Goal: Task Accomplishment & Management: Manage account settings

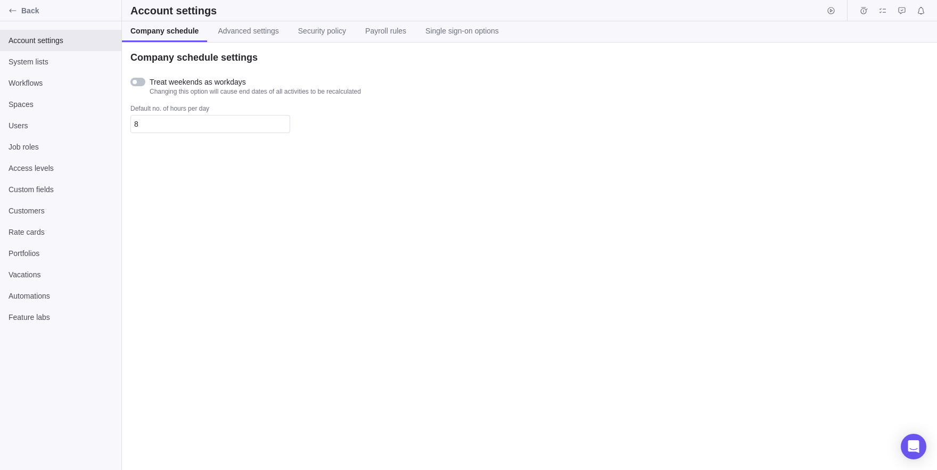
click at [42, 123] on span "Users" at bounding box center [61, 125] width 104 height 11
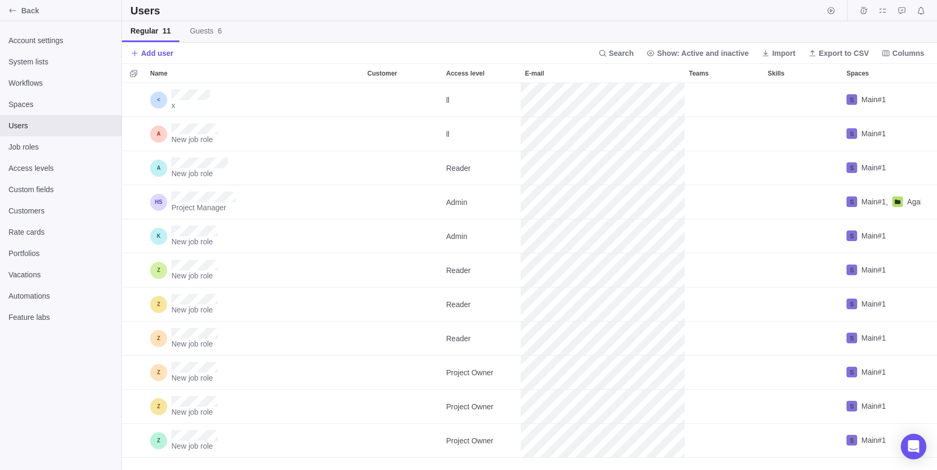
scroll to position [387, 815]
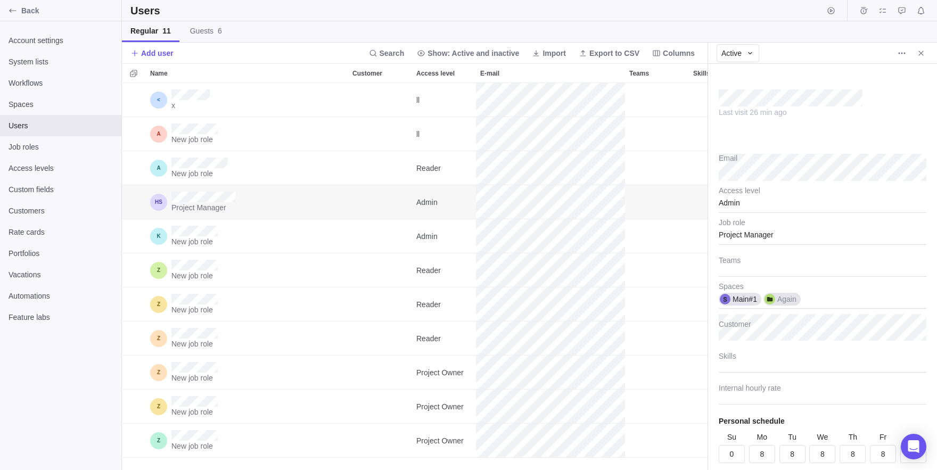
scroll to position [36, 0]
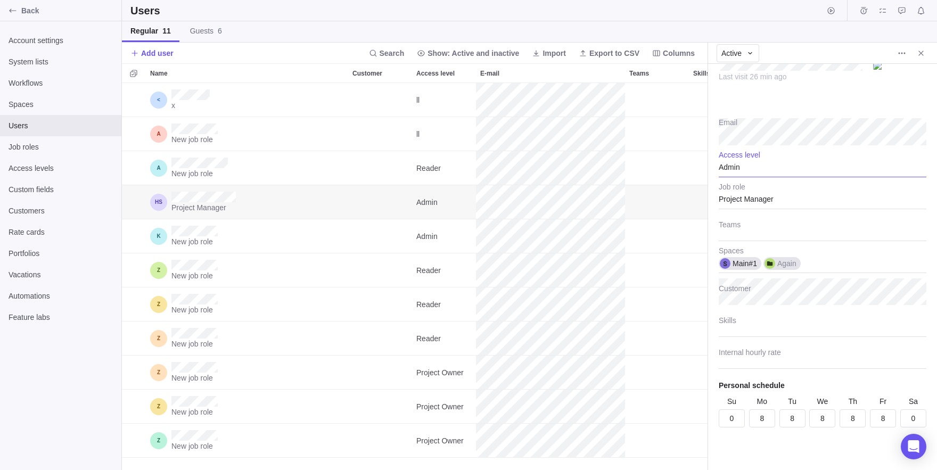
click at [754, 153] on div "Admin" at bounding box center [822, 164] width 208 height 27
click at [773, 171] on input "text" at bounding box center [822, 164] width 208 height 27
click at [899, 53] on body "Back Account settings System lists Workflows Spaces Users Job roles Access leve…" at bounding box center [468, 235] width 937 height 470
click at [899, 53] on icon "More actions" at bounding box center [899, 53] width 2 height 2
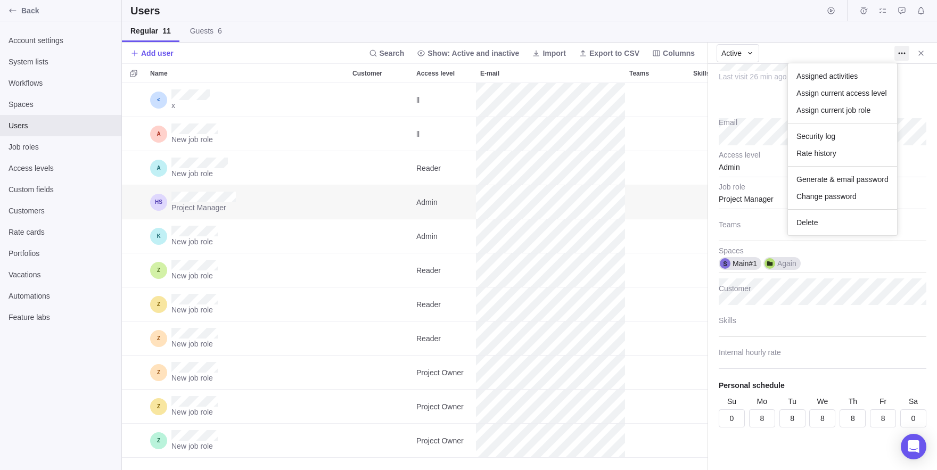
click at [742, 57] on body "Back Account settings System lists Workflows Spaces Users Job roles Access leve…" at bounding box center [468, 235] width 937 height 470
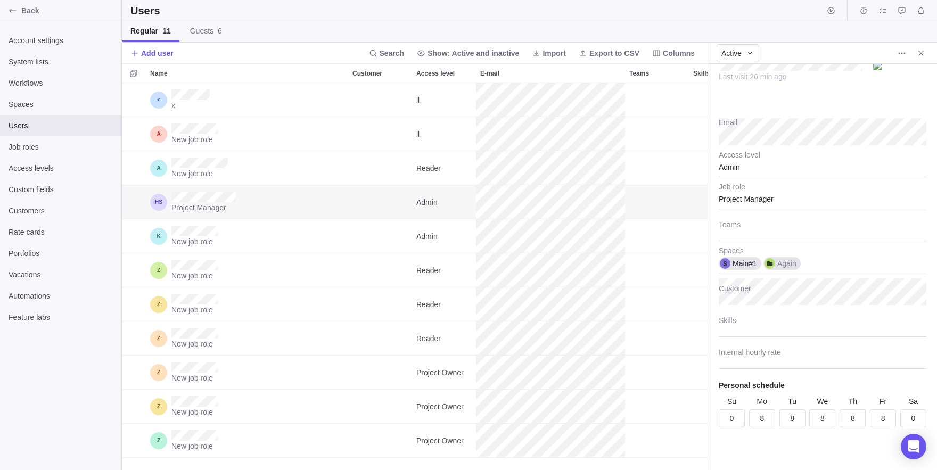
click at [741, 57] on span "Active" at bounding box center [731, 53] width 20 height 11
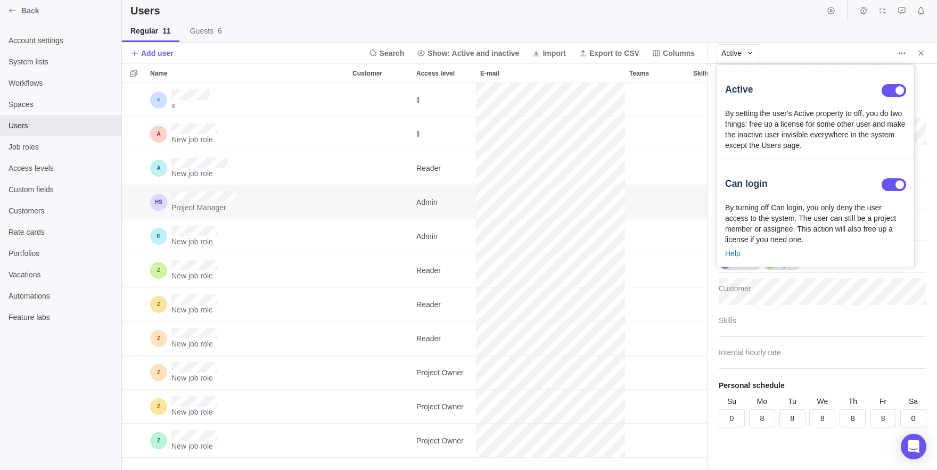
click at [890, 191] on div at bounding box center [893, 184] width 24 height 13
click at [762, 366] on body "Back Account settings System lists Workflows Spaces Users Job roles Access leve…" at bounding box center [468, 235] width 937 height 470
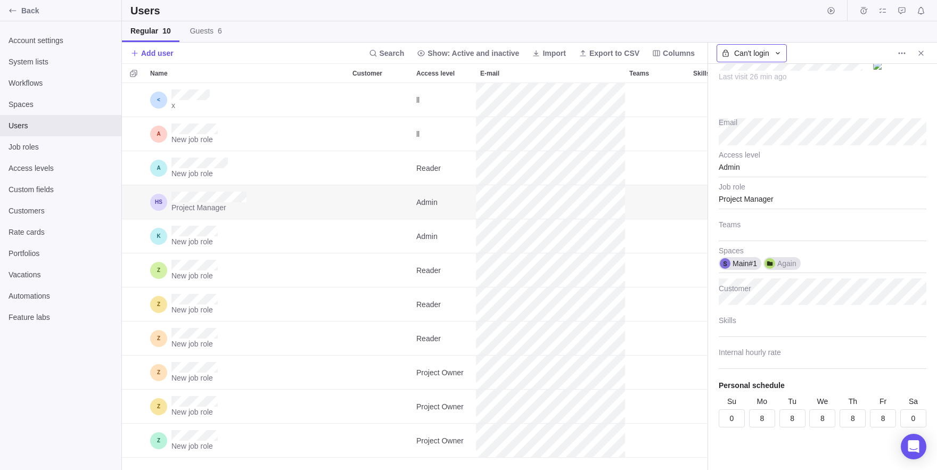
click at [756, 58] on span "Can't login" at bounding box center [751, 53] width 35 height 11
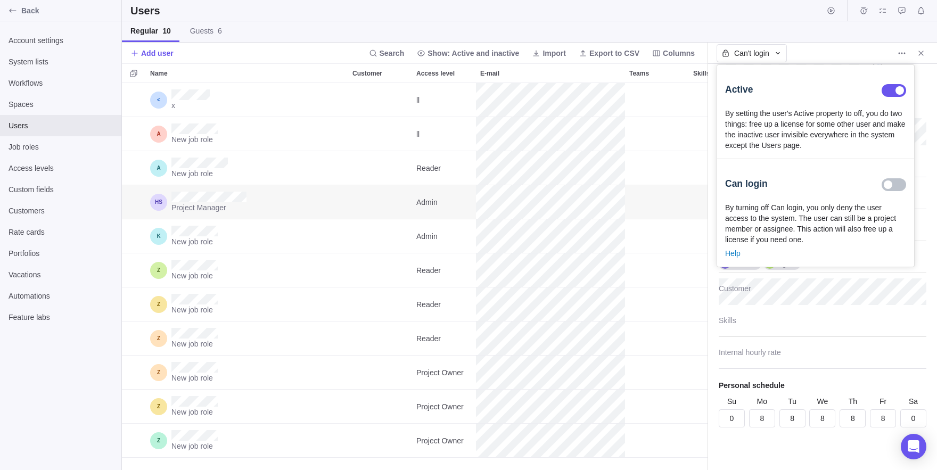
drag, startPoint x: 882, startPoint y: 99, endPoint x: 892, endPoint y: 88, distance: 14.7
click at [892, 88] on div "Active" at bounding box center [815, 90] width 181 height 35
click at [892, 88] on div at bounding box center [893, 90] width 24 height 13
type textarea "x"
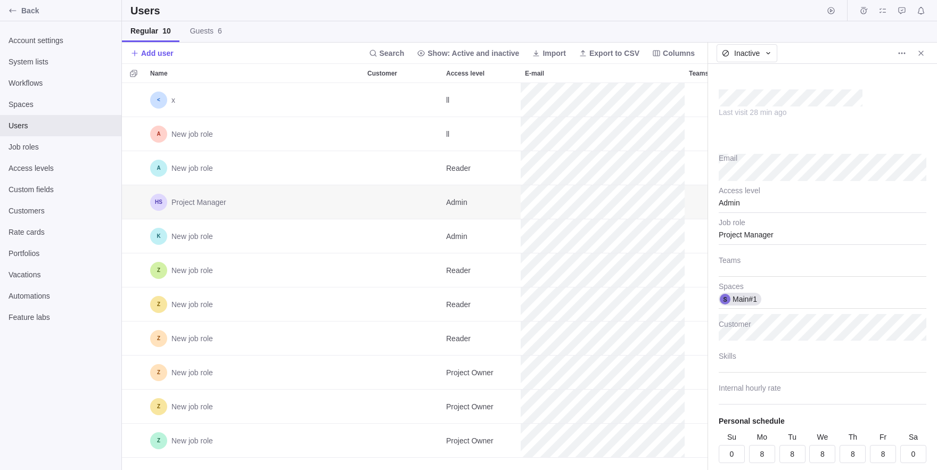
scroll to position [28, 0]
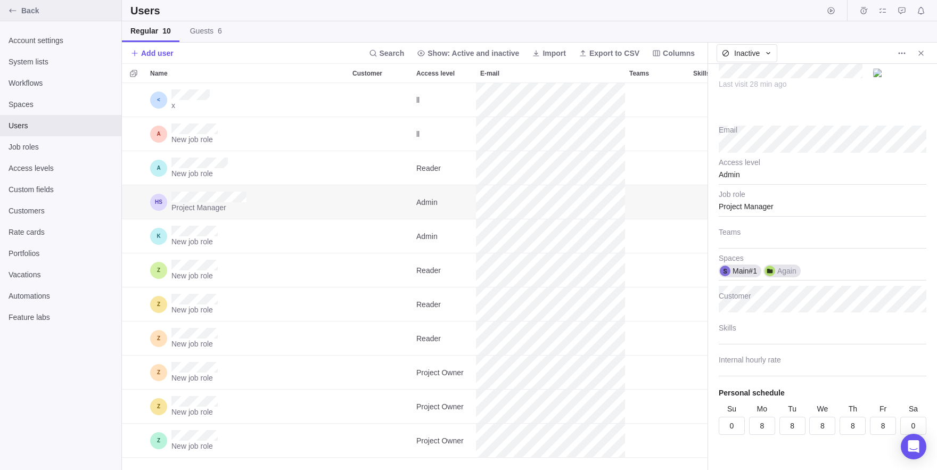
type textarea "x"
click at [26, 12] on span "Back" at bounding box center [69, 10] width 96 height 11
